Goal: Information Seeking & Learning: Learn about a topic

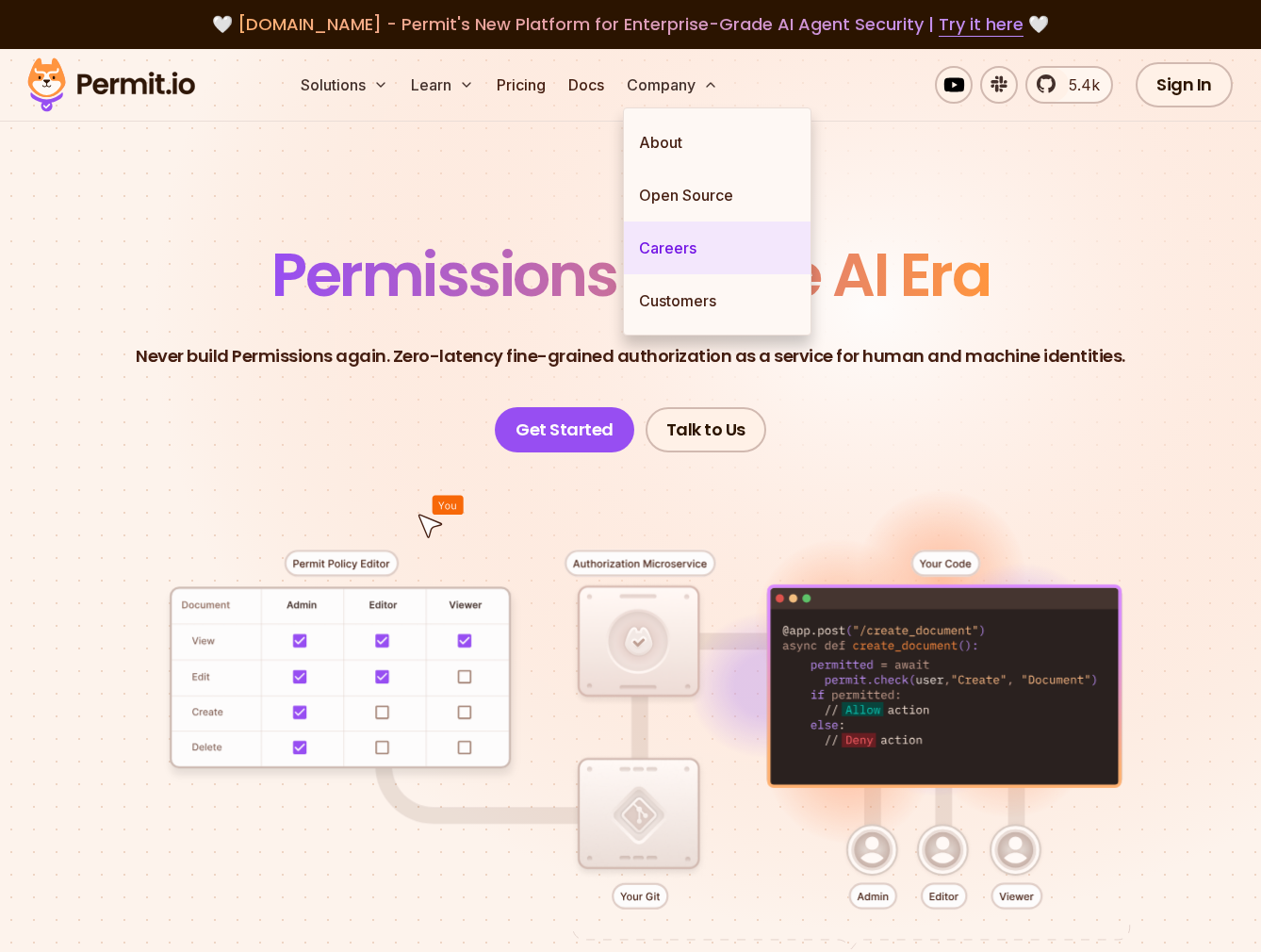
click at [716, 240] on link "Careers" at bounding box center [717, 248] width 186 height 53
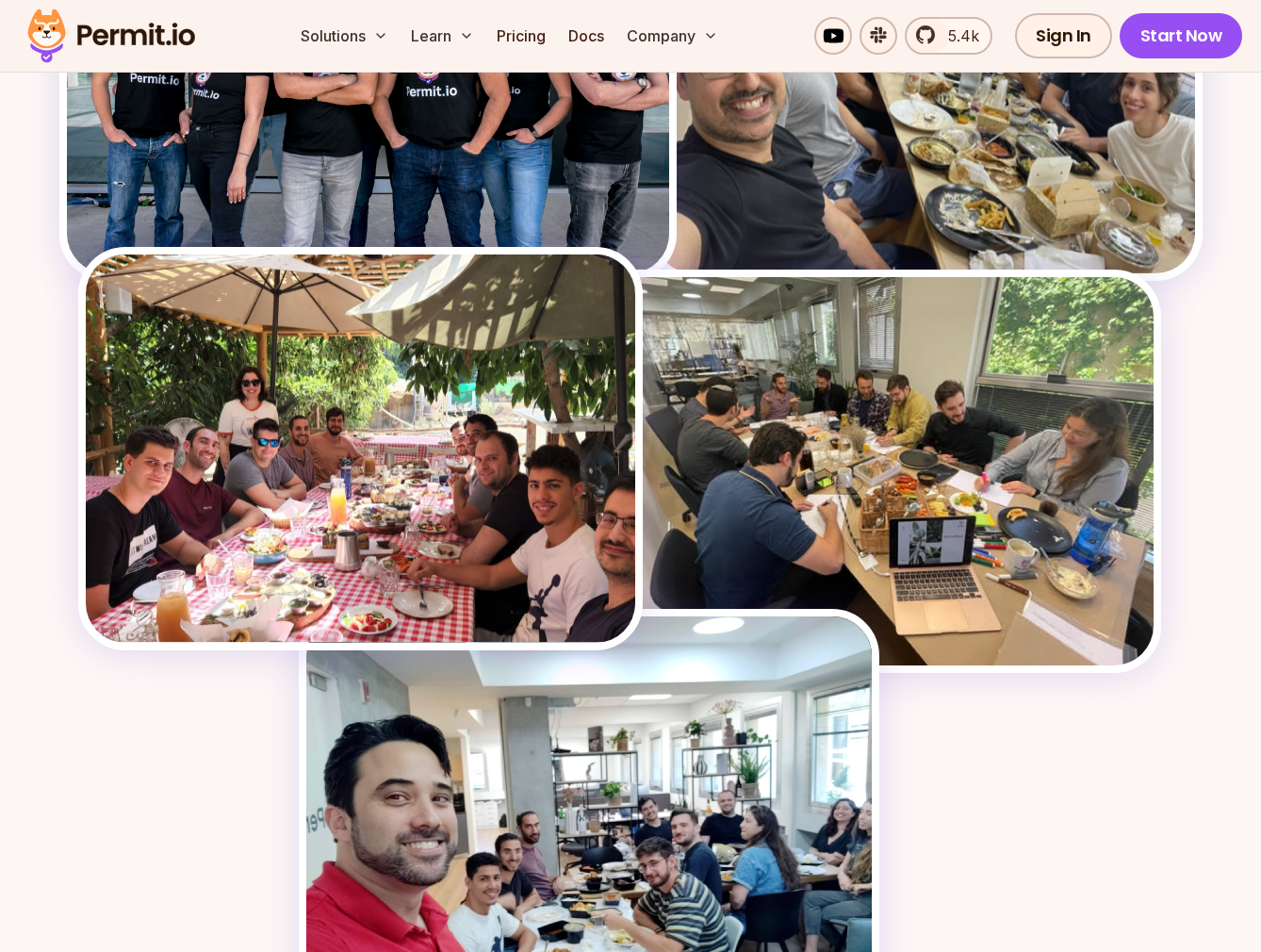
scroll to position [4314, 0]
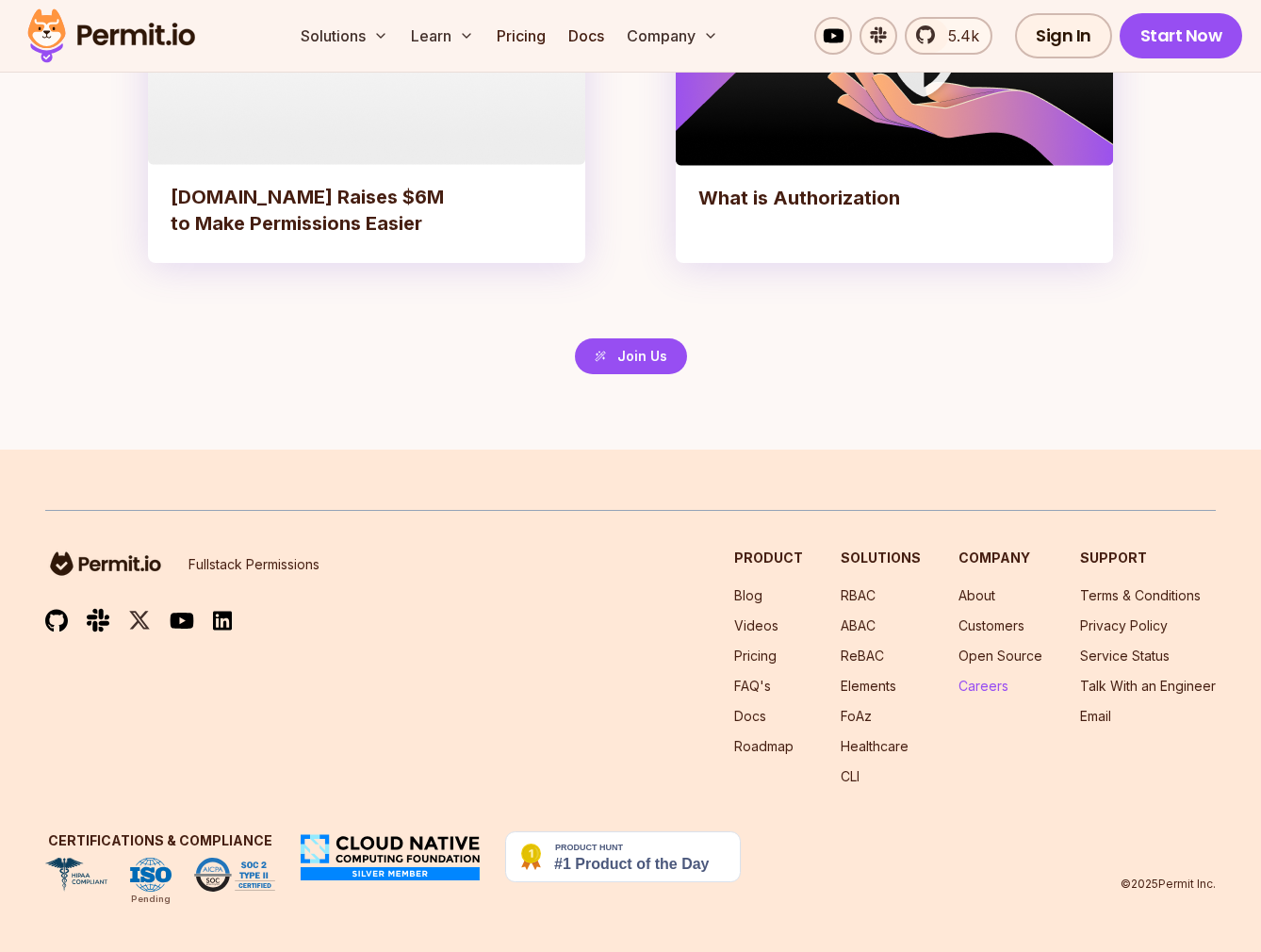
click at [858, 688] on link "Careers" at bounding box center [983, 686] width 50 height 16
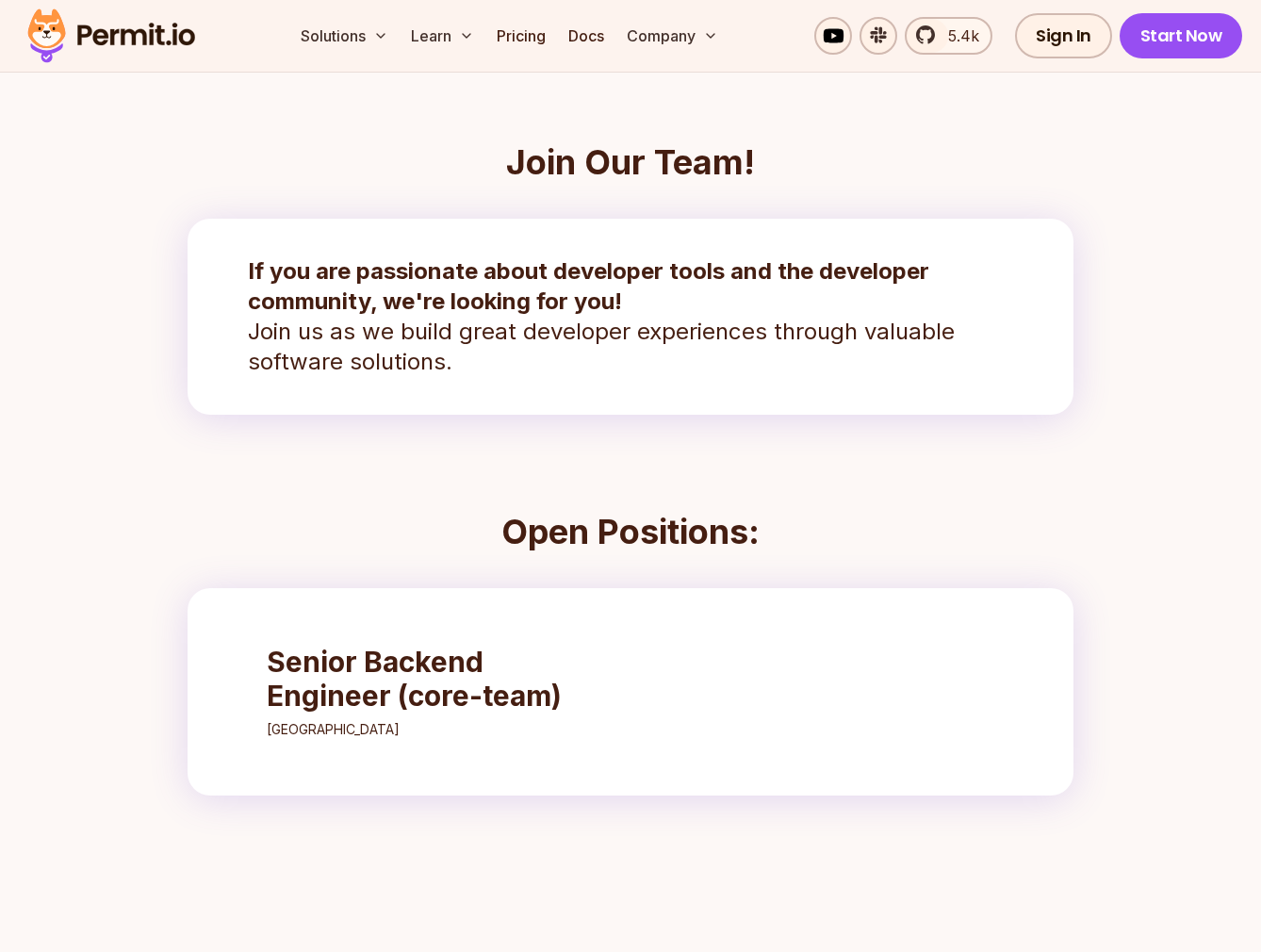
scroll to position [508, 0]
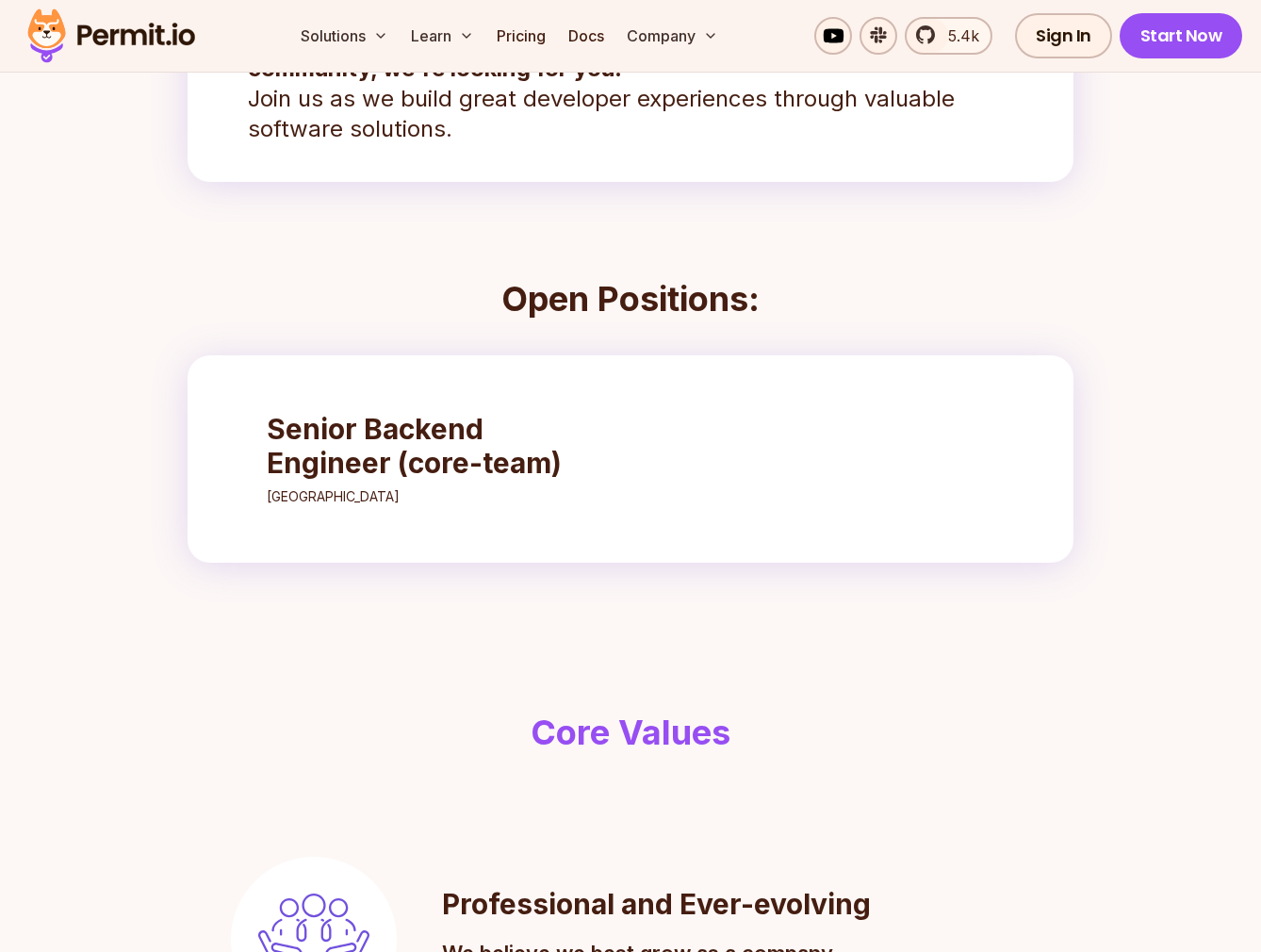
click at [435, 452] on h3 "Senior Backend Engineer (core-team)" at bounding box center [433, 446] width 333 height 68
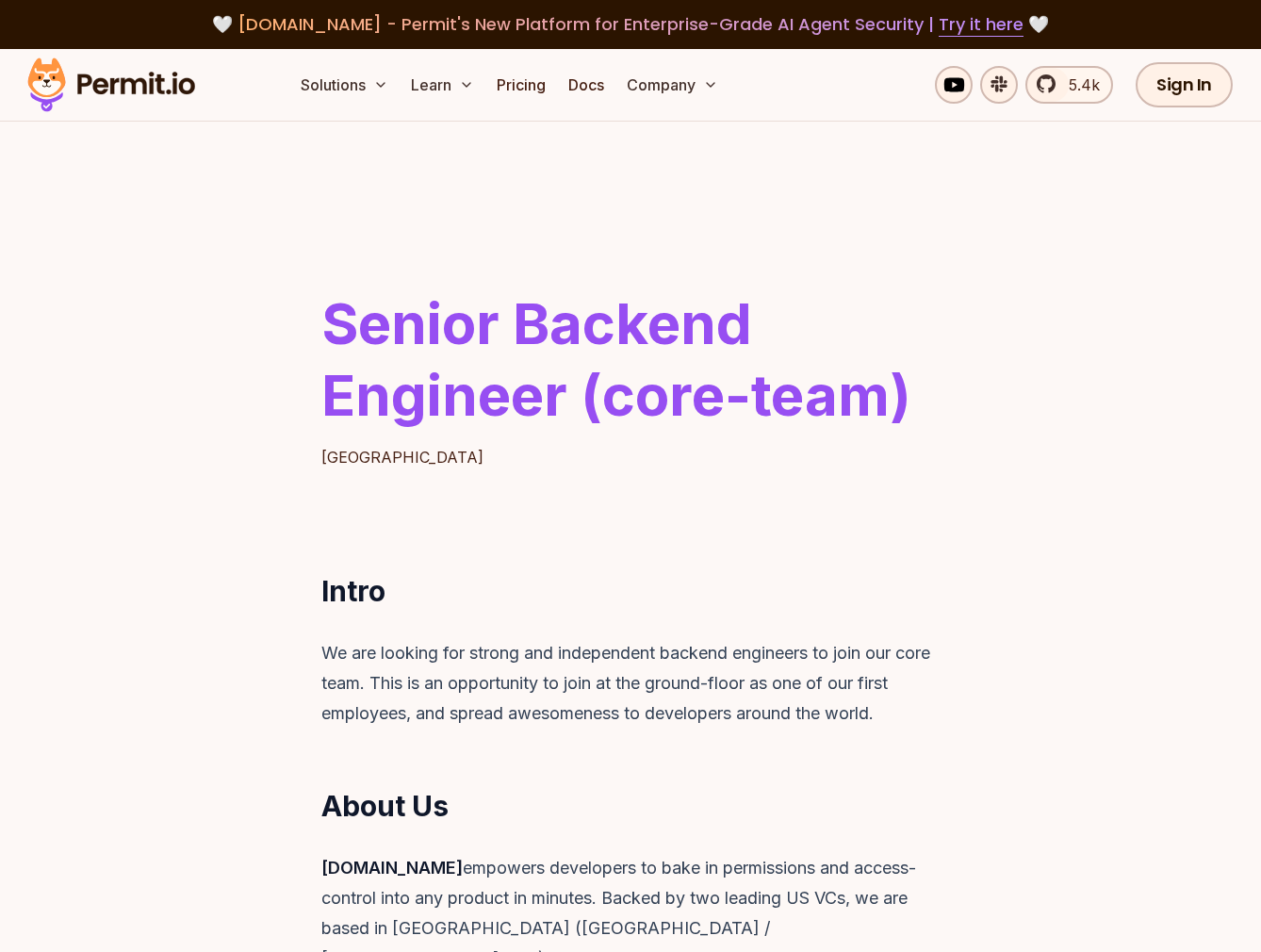
scroll to position [1006, 0]
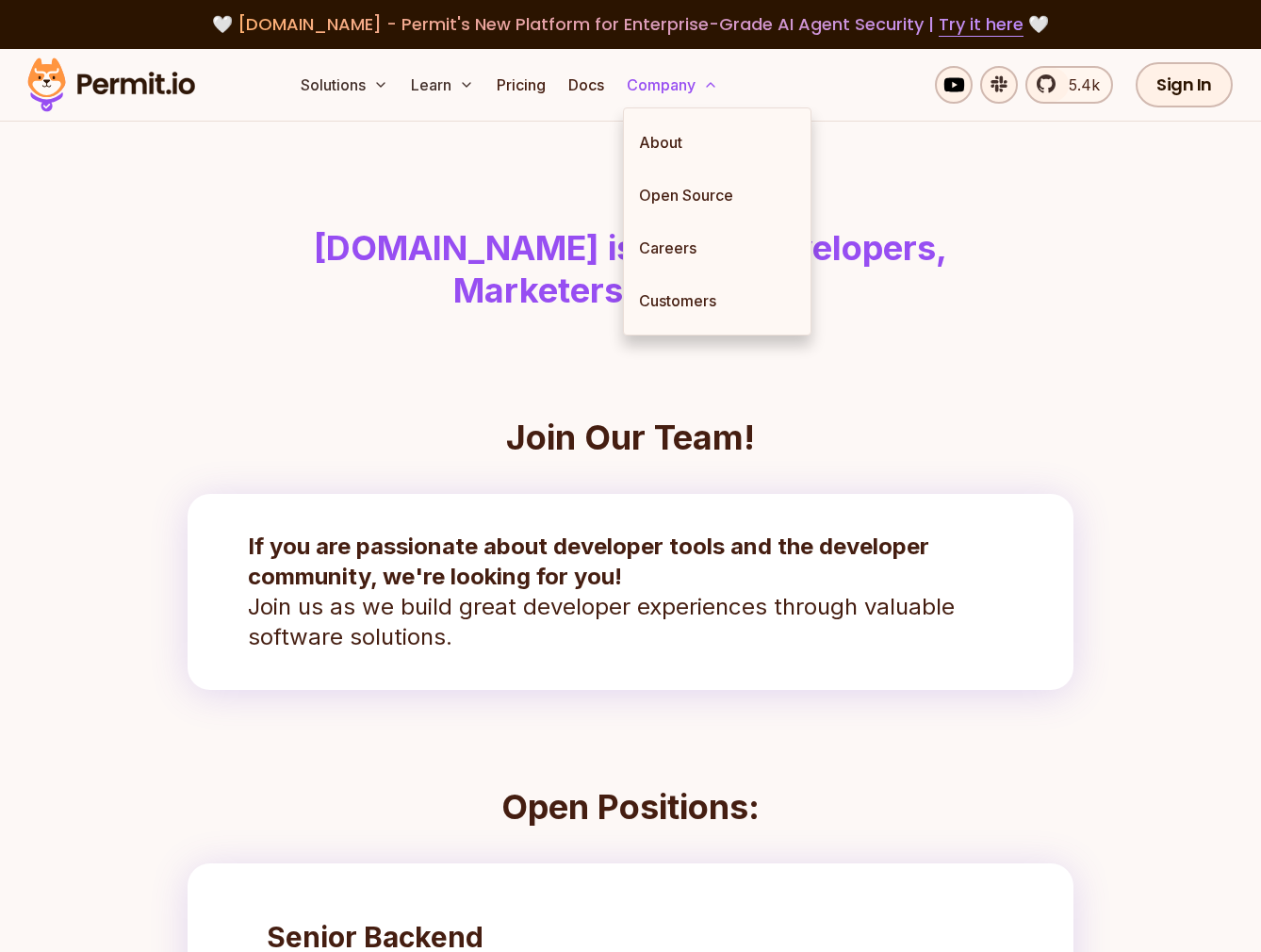
click at [683, 82] on button "Company" at bounding box center [672, 85] width 107 height 37
click at [666, 132] on link "About" at bounding box center [717, 142] width 186 height 53
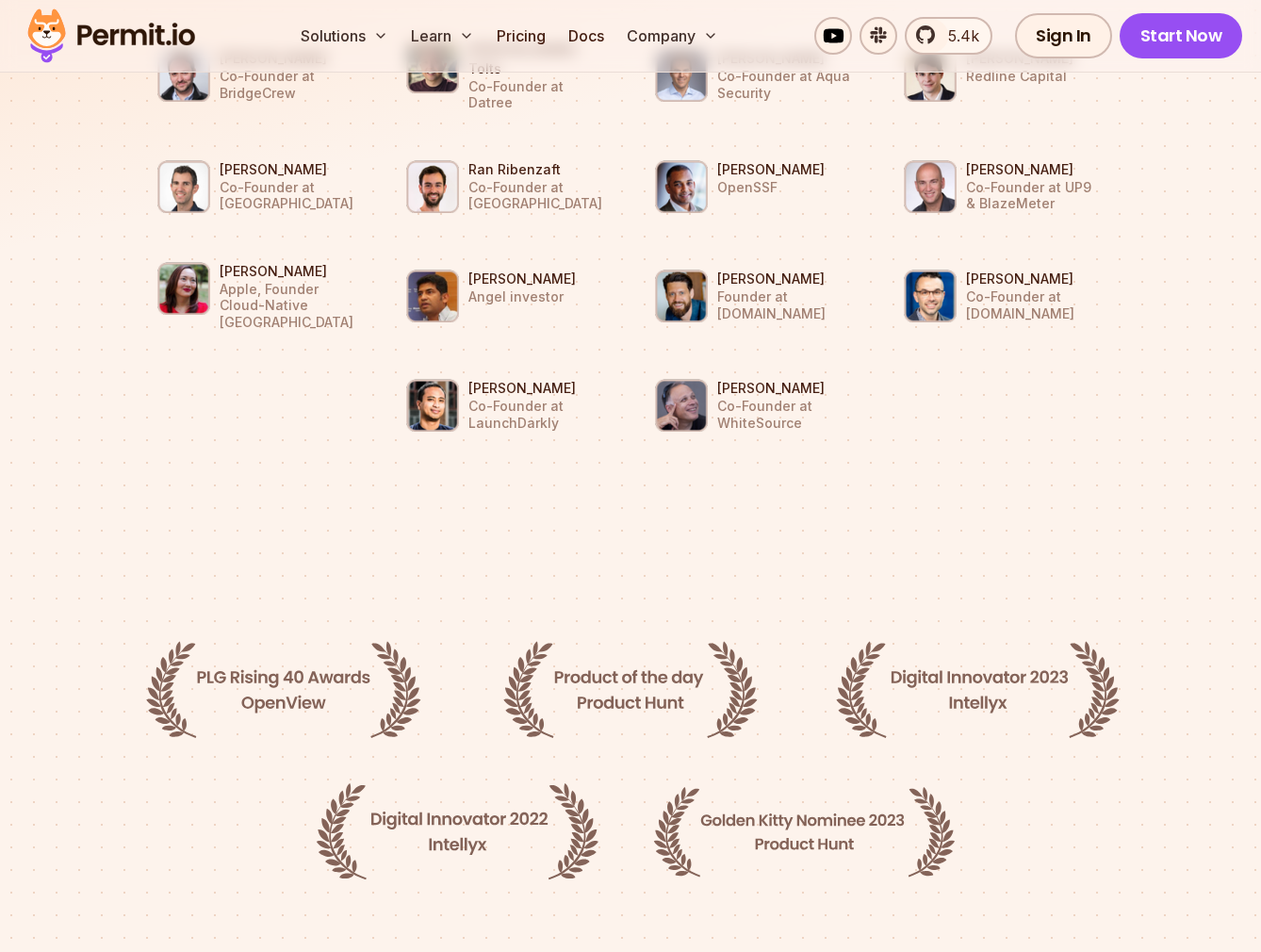
scroll to position [3273, 0]
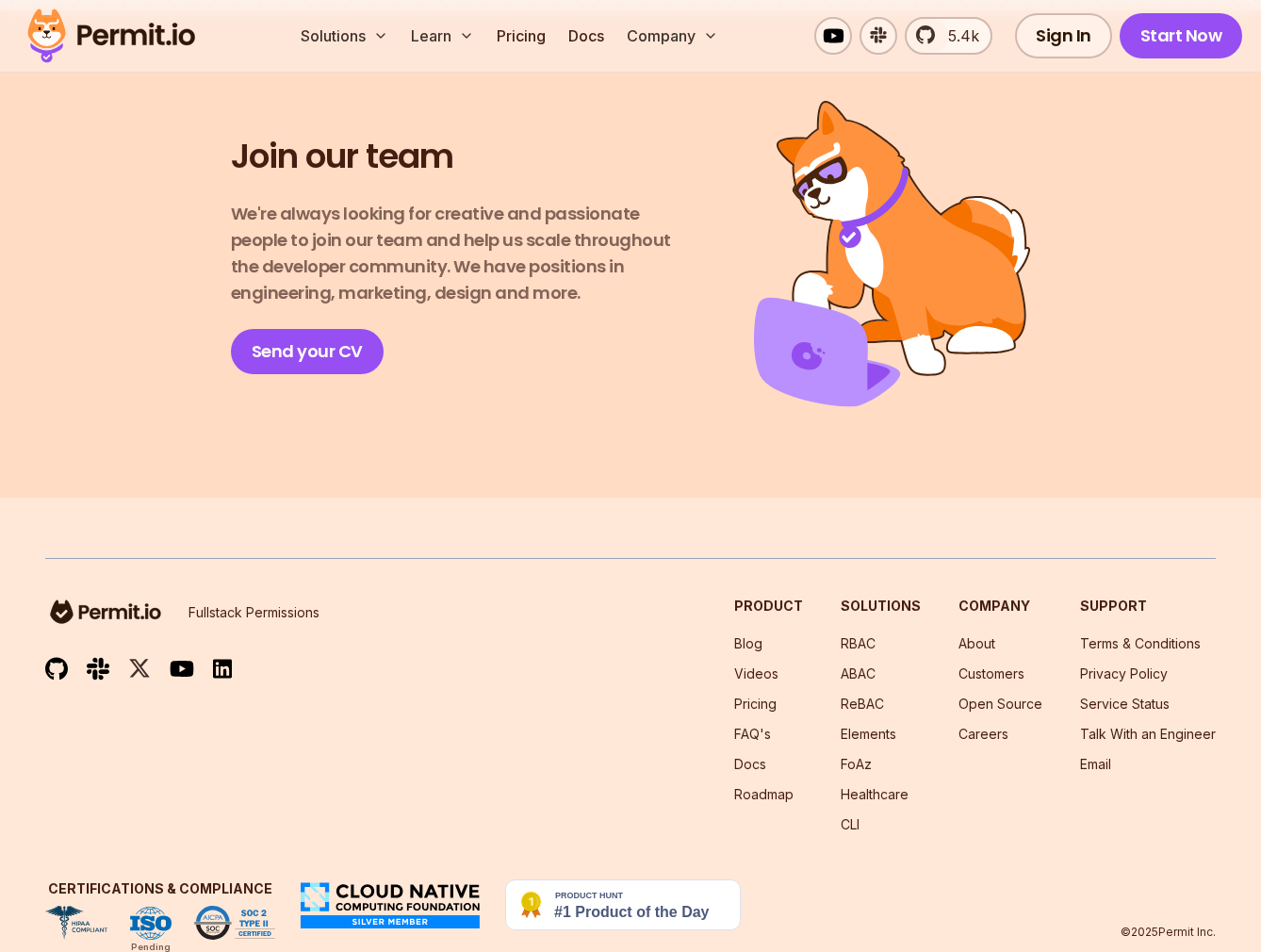
click at [858, 695] on li "ReBAC" at bounding box center [880, 704] width 80 height 19
click at [858, 696] on link "ReBAC" at bounding box center [861, 703] width 43 height 16
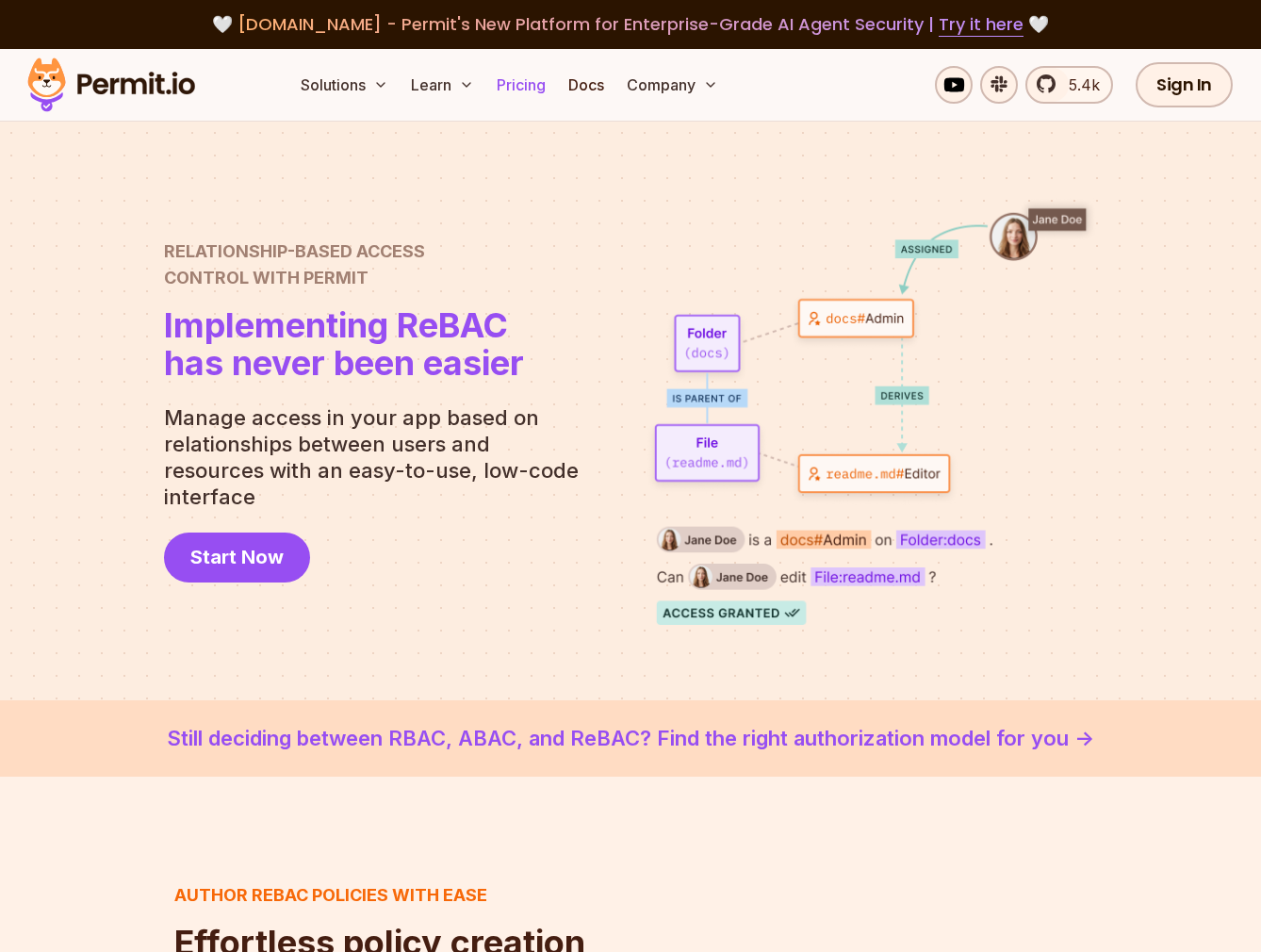
click at [539, 85] on link "Pricing" at bounding box center [521, 85] width 64 height 37
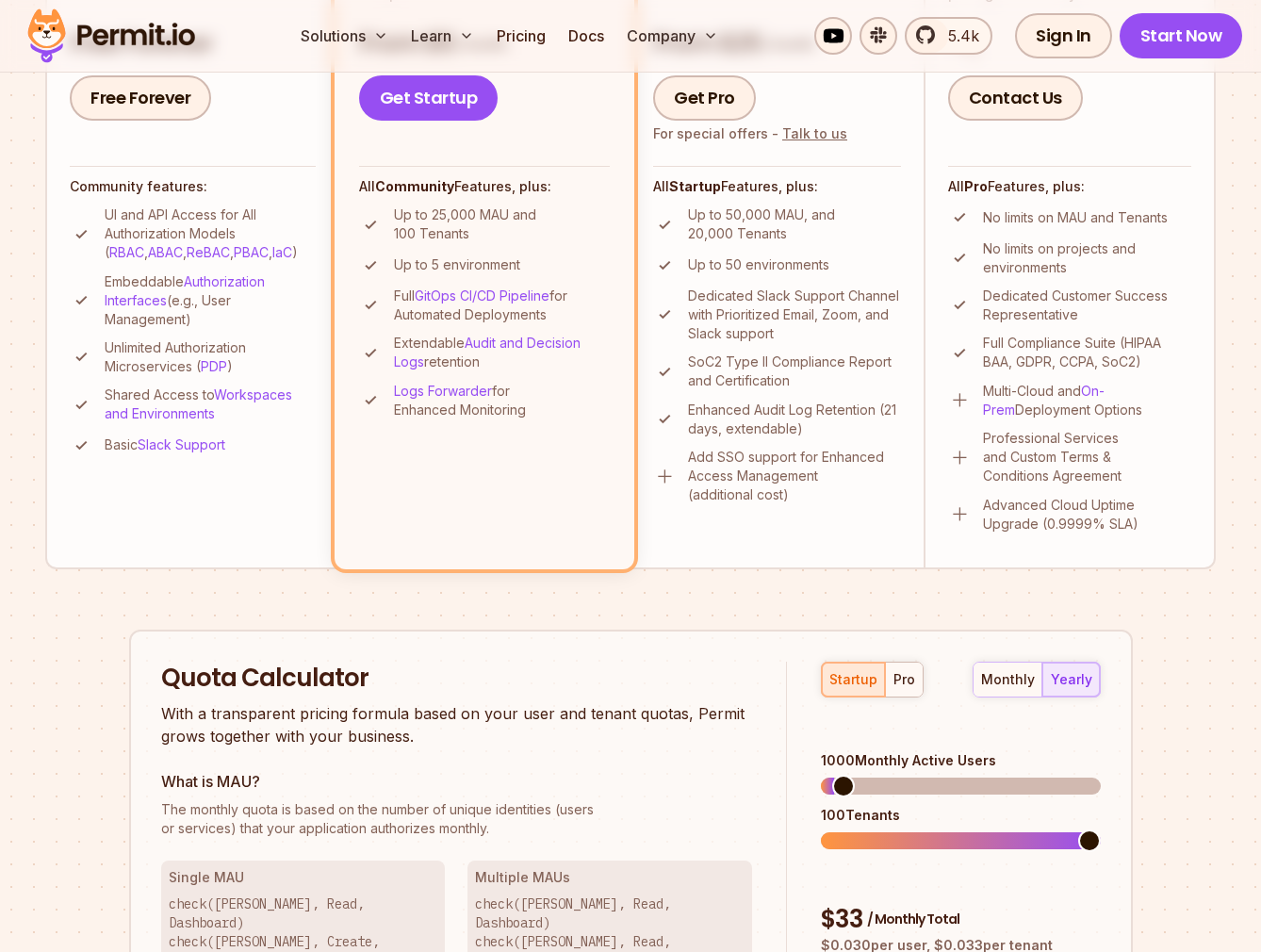
scroll to position [623, 0]
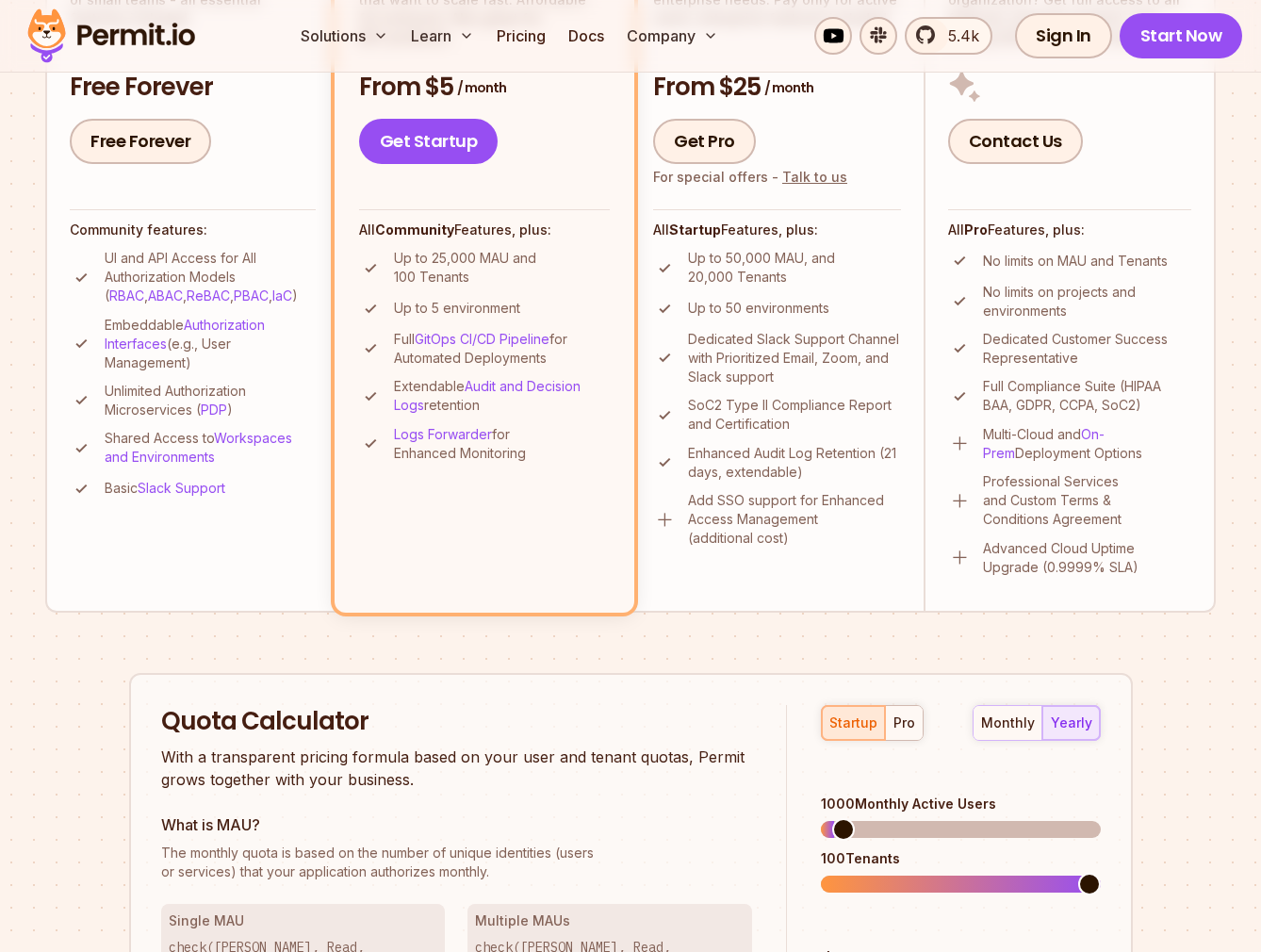
click at [858, 439] on p "Multi-Cloud and On-Prem Deployment Options" at bounding box center [1088, 444] width 209 height 37
click at [858, 588] on li "Enterprise Got special requirements? Large organization? Get full access to all…" at bounding box center [1070, 245] width 293 height 733
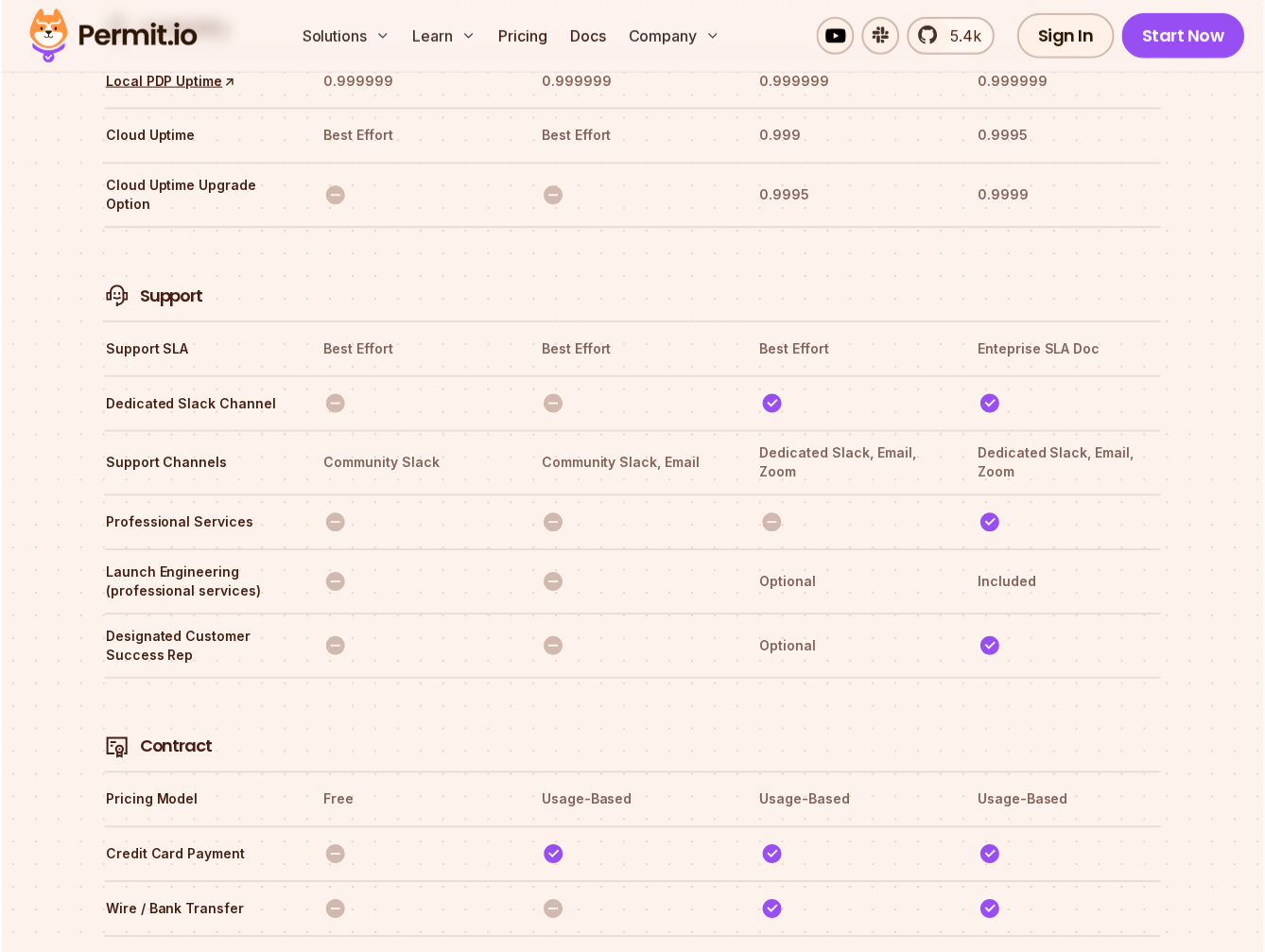
scroll to position [6213, 0]
